Goal: Task Accomplishment & Management: Manage account settings

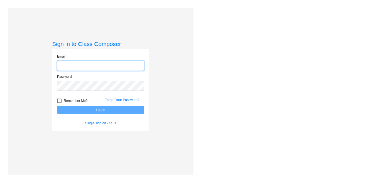
type input "[EMAIL_ADDRESS][DOMAIN_NAME]"
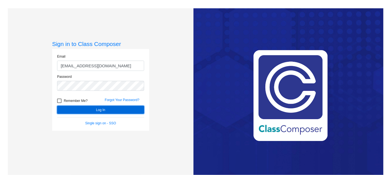
click at [96, 109] on button "Log In" at bounding box center [100, 110] width 87 height 8
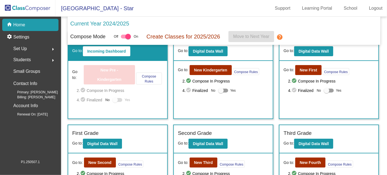
scroll to position [25, 0]
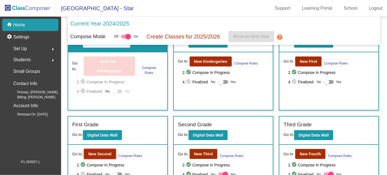
click at [90, 152] on b "New Second" at bounding box center [99, 154] width 23 height 4
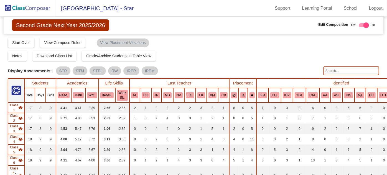
click at [44, 10] on img at bounding box center [27, 8] width 55 height 16
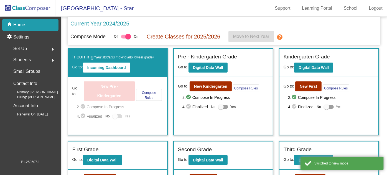
click at [34, 49] on div "Set Up arrow_right" at bounding box center [32, 48] width 53 height 11
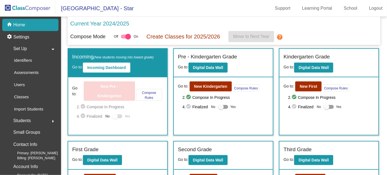
click at [19, 84] on p "Users" at bounding box center [19, 84] width 11 height 7
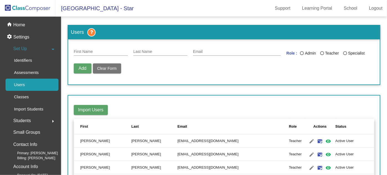
click at [84, 48] on div "First Name" at bounding box center [101, 50] width 54 height 11
type input "Kayla"
type input "[PERSON_NAME]"
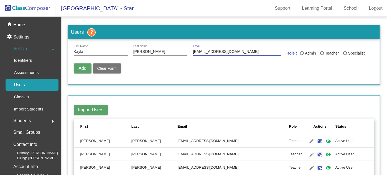
type input "[EMAIL_ADDRESS][DOMAIN_NAME]"
click at [320, 52] on div "Last Name" at bounding box center [322, 53] width 4 height 4
click at [322, 55] on input "Teacher" at bounding box center [322, 55] width 0 height 0
radio input "true"
click at [81, 68] on span "Add" at bounding box center [82, 68] width 8 height 5
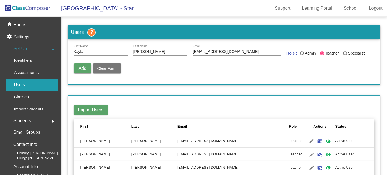
radio input "false"
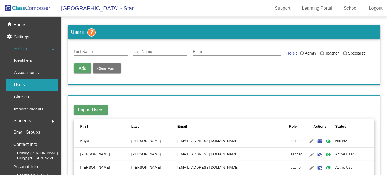
click at [30, 96] on div "Classes" at bounding box center [20, 97] width 28 height 12
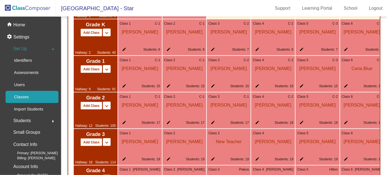
scroll to position [383, 0]
click at [299, 124] on mat-icon "edit" at bounding box center [300, 123] width 7 height 7
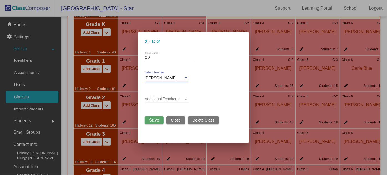
click at [163, 77] on span "[PERSON_NAME]" at bounding box center [161, 78] width 32 height 4
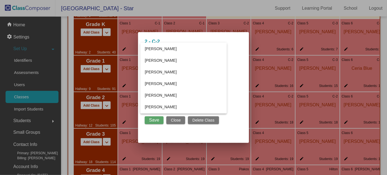
scroll to position [267, 0]
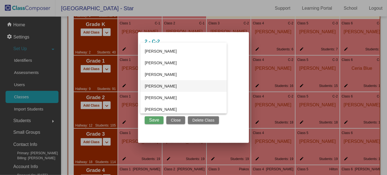
click at [164, 84] on span "[PERSON_NAME]" at bounding box center [184, 86] width 78 height 12
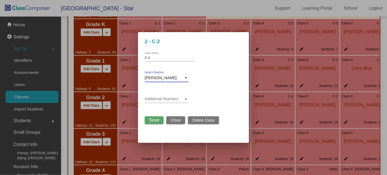
scroll to position [0, 0]
click at [154, 119] on span "Save" at bounding box center [154, 120] width 10 height 5
